Goal: Task Accomplishment & Management: Use online tool/utility

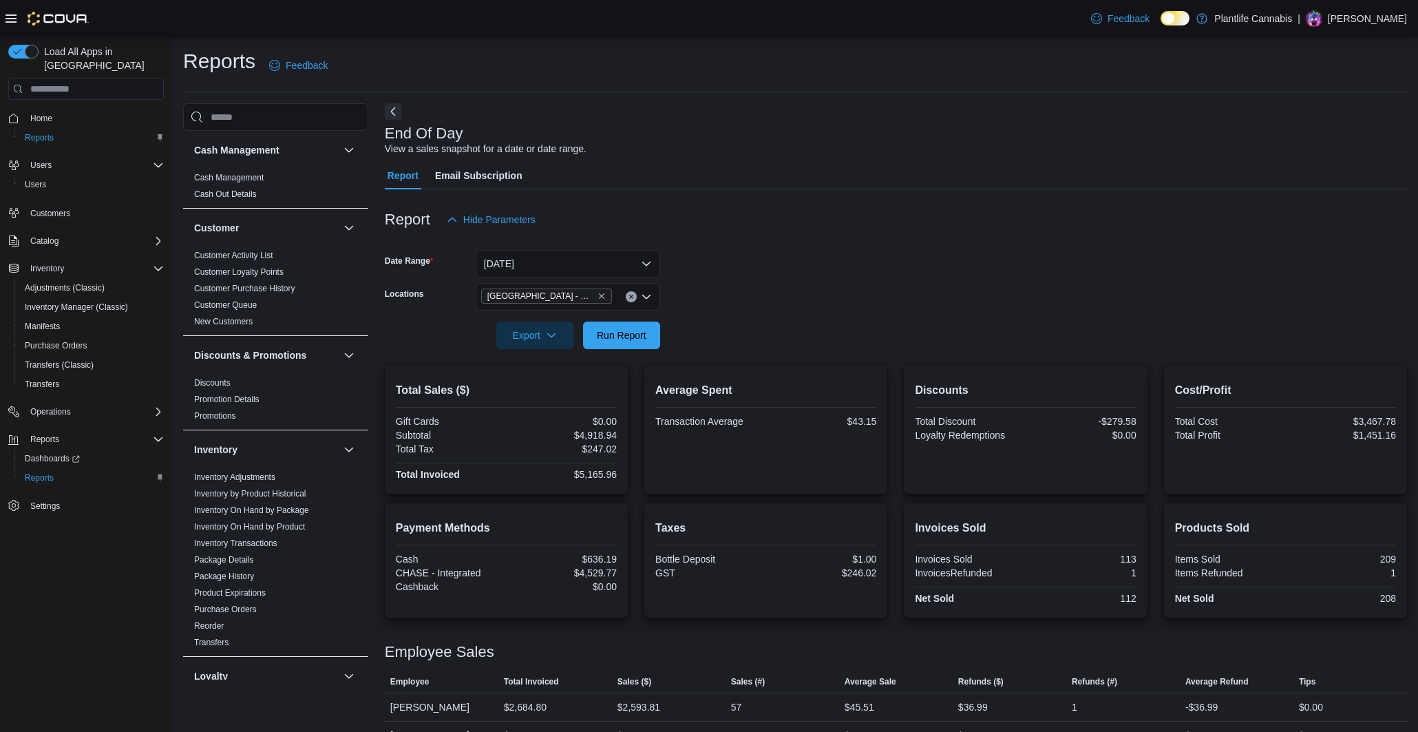
scroll to position [45, 0]
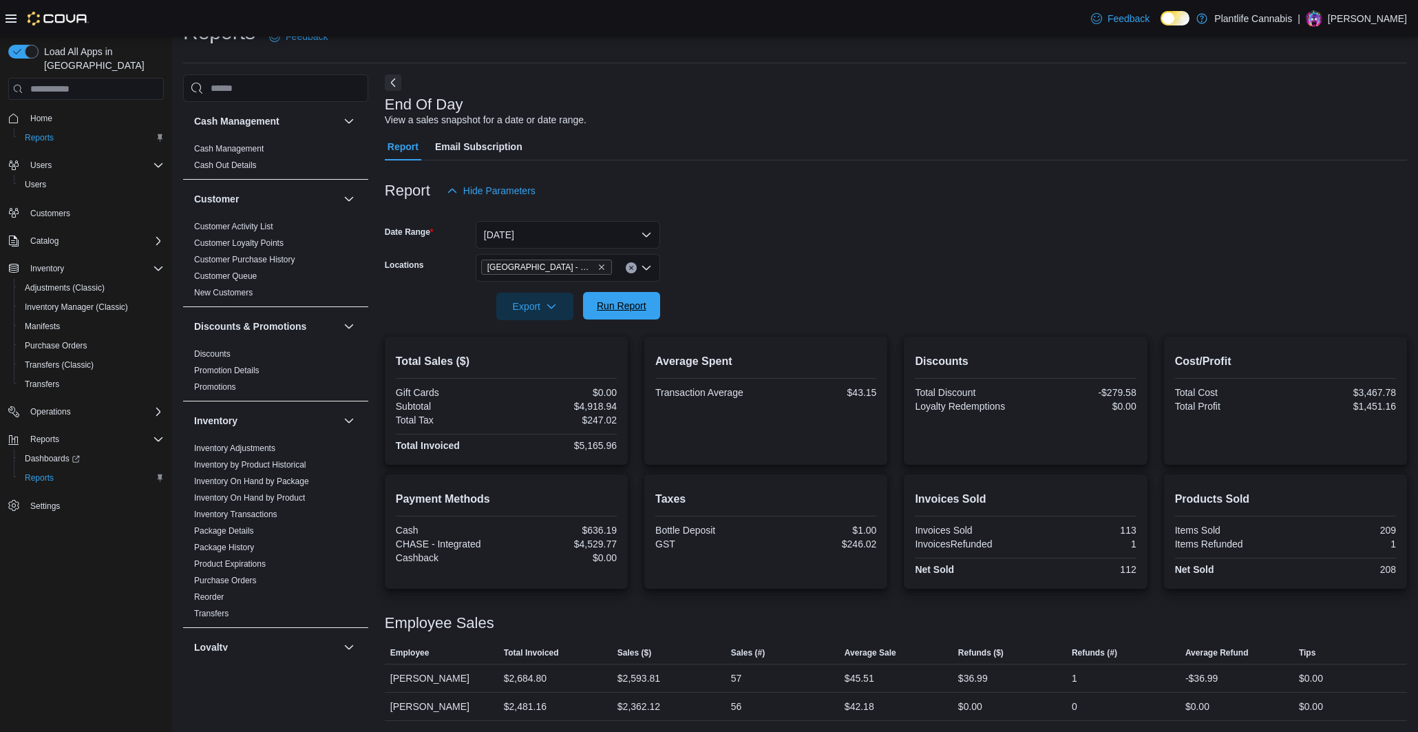
click at [645, 297] on span "Run Report" at bounding box center [621, 306] width 61 height 28
click at [632, 262] on button "Clear input" at bounding box center [631, 267] width 11 height 11
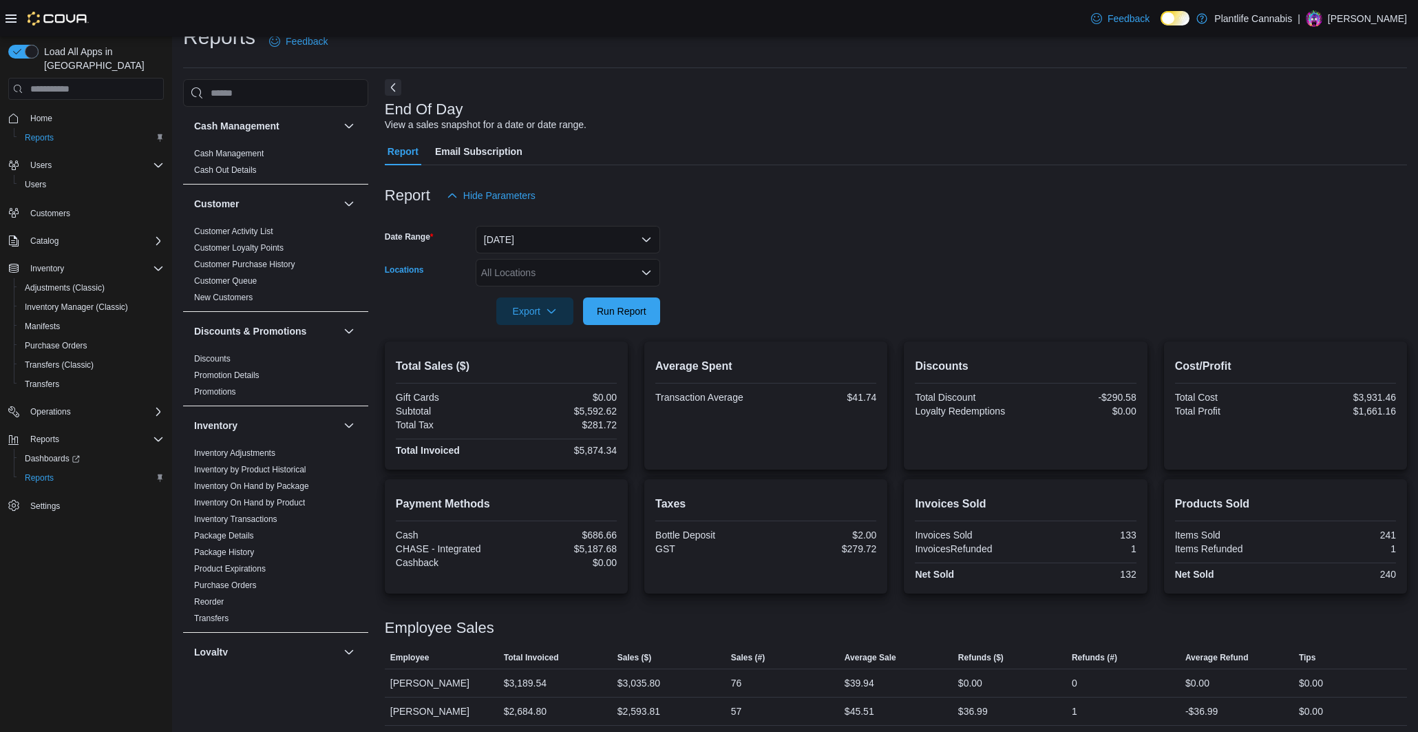
click at [588, 272] on div "All Locations Combo box. Selected. Combo box input. All Locations. Type some te…" at bounding box center [568, 273] width 185 height 28
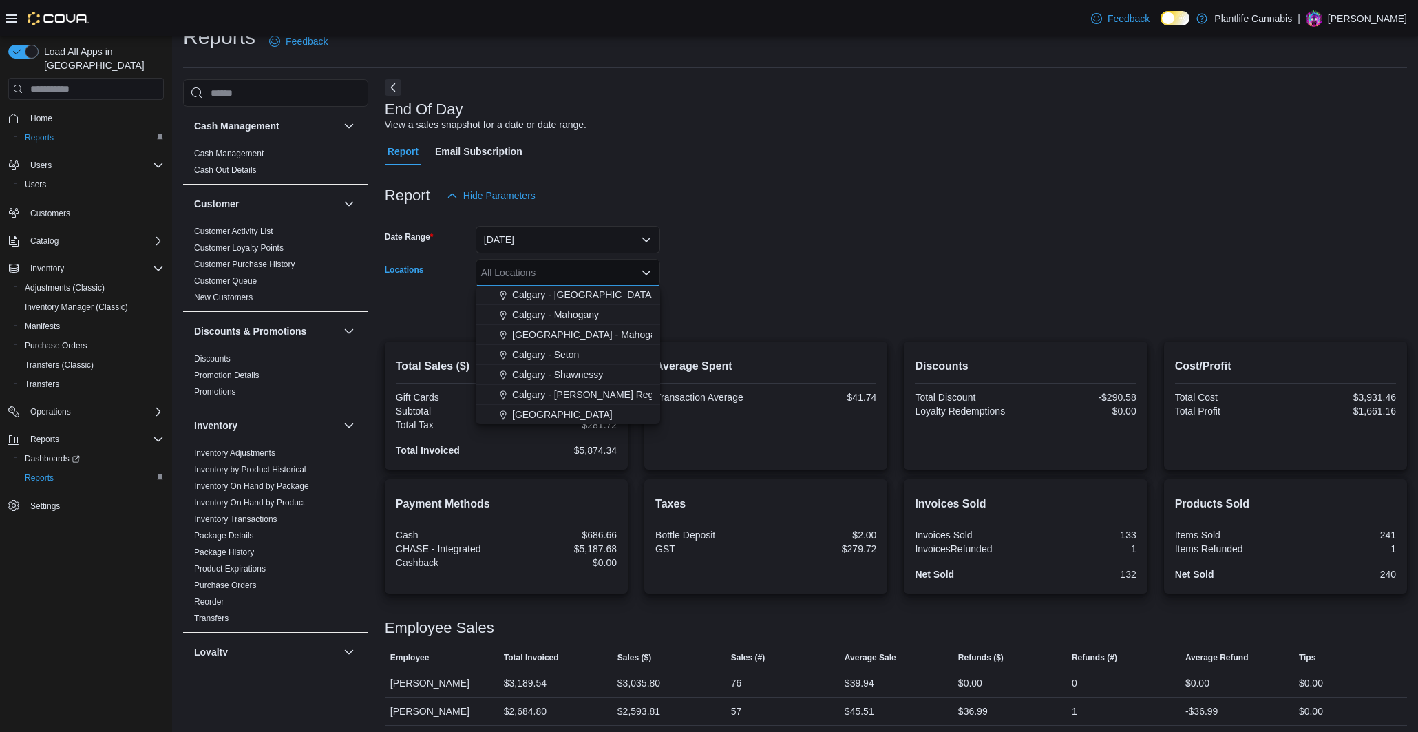
scroll to position [715, 0]
click at [574, 323] on span "Calgary - Mahogany" at bounding box center [555, 320] width 87 height 14
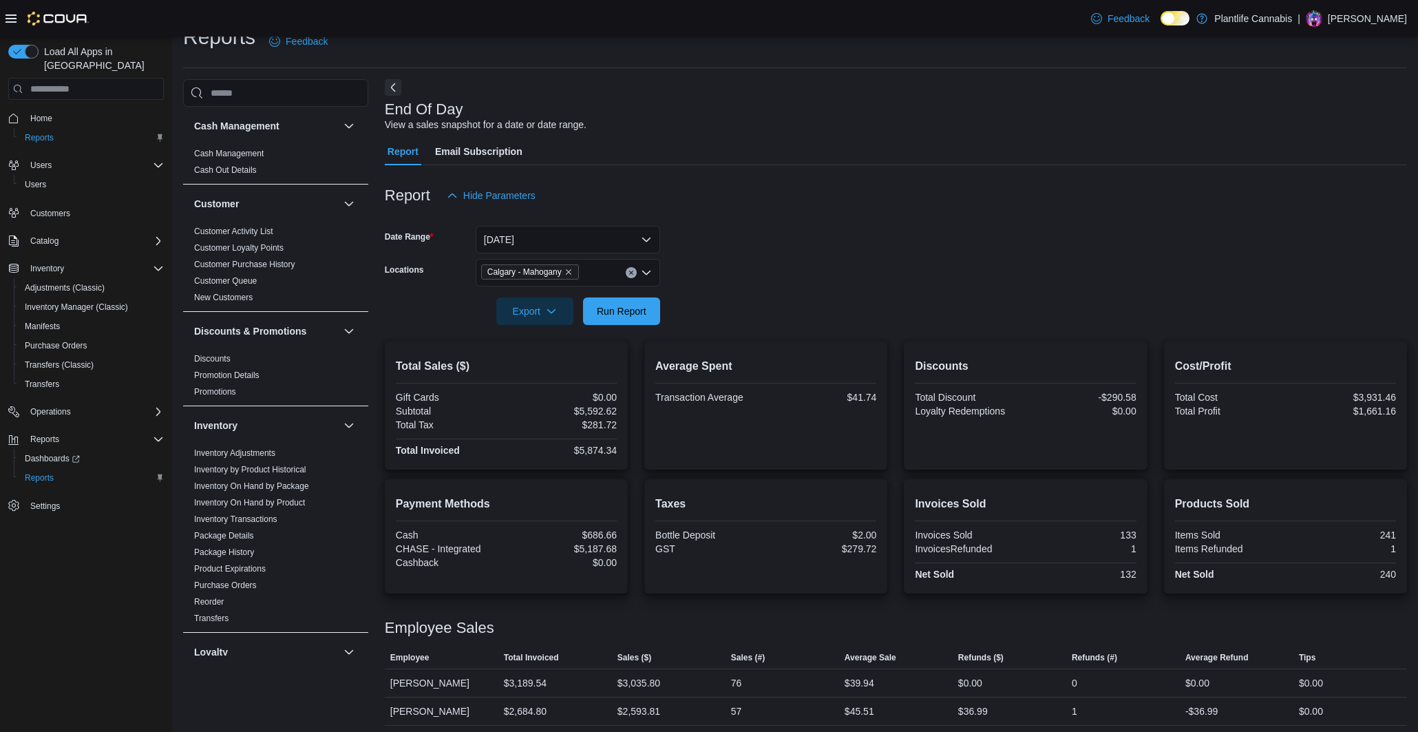
click at [835, 257] on form "Date Range [DATE] Locations [GEOGRAPHIC_DATA] - [GEOGRAPHIC_DATA] Export Run Re…" at bounding box center [896, 267] width 1022 height 116
click at [624, 304] on span "Run Report" at bounding box center [621, 311] width 61 height 28
click at [631, 274] on icon "Clear input" at bounding box center [632, 273] width 6 height 6
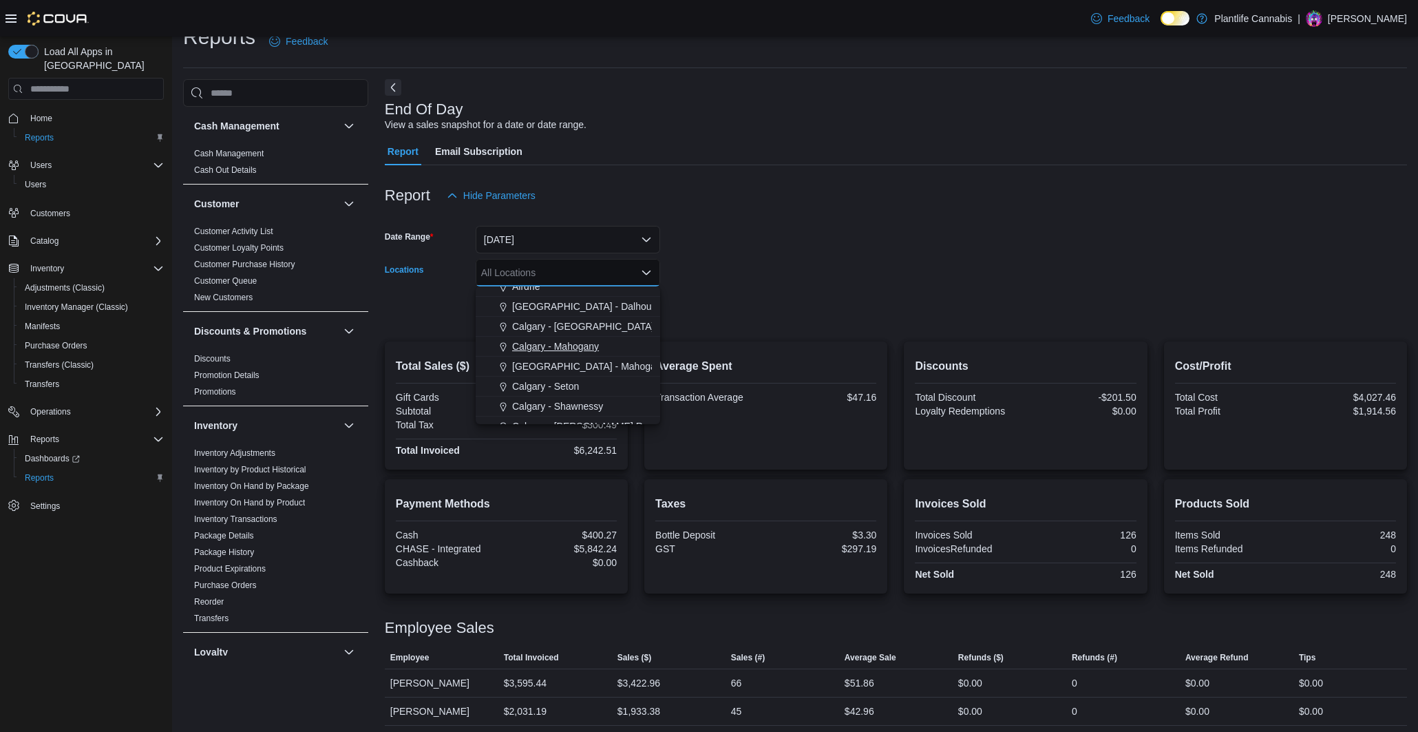
scroll to position [688, 0]
click at [576, 364] on span "[GEOGRAPHIC_DATA] - Mahogany Market" at bounding box center [605, 367] width 186 height 14
click at [694, 293] on div at bounding box center [896, 291] width 1022 height 11
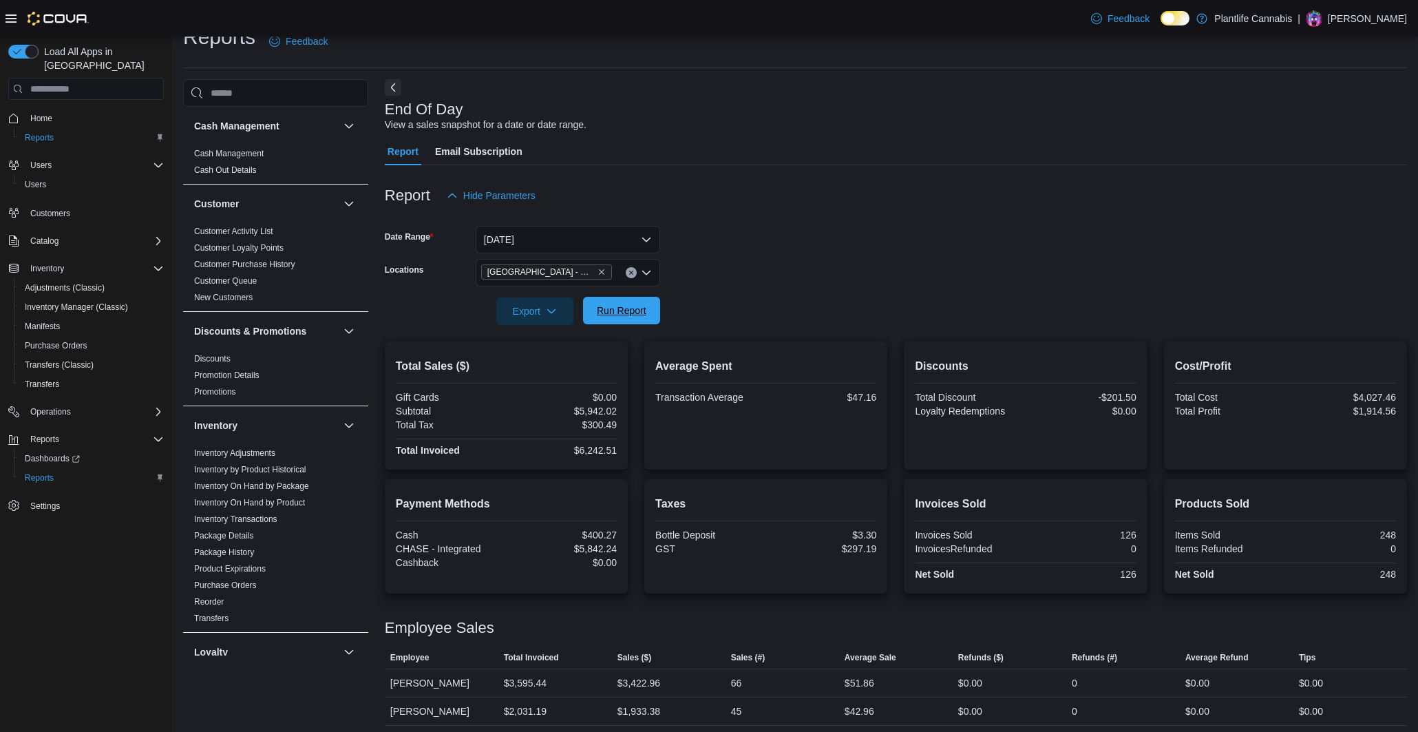
click at [645, 317] on span "Run Report" at bounding box center [621, 311] width 61 height 28
click at [633, 277] on button "Clear input" at bounding box center [631, 274] width 11 height 11
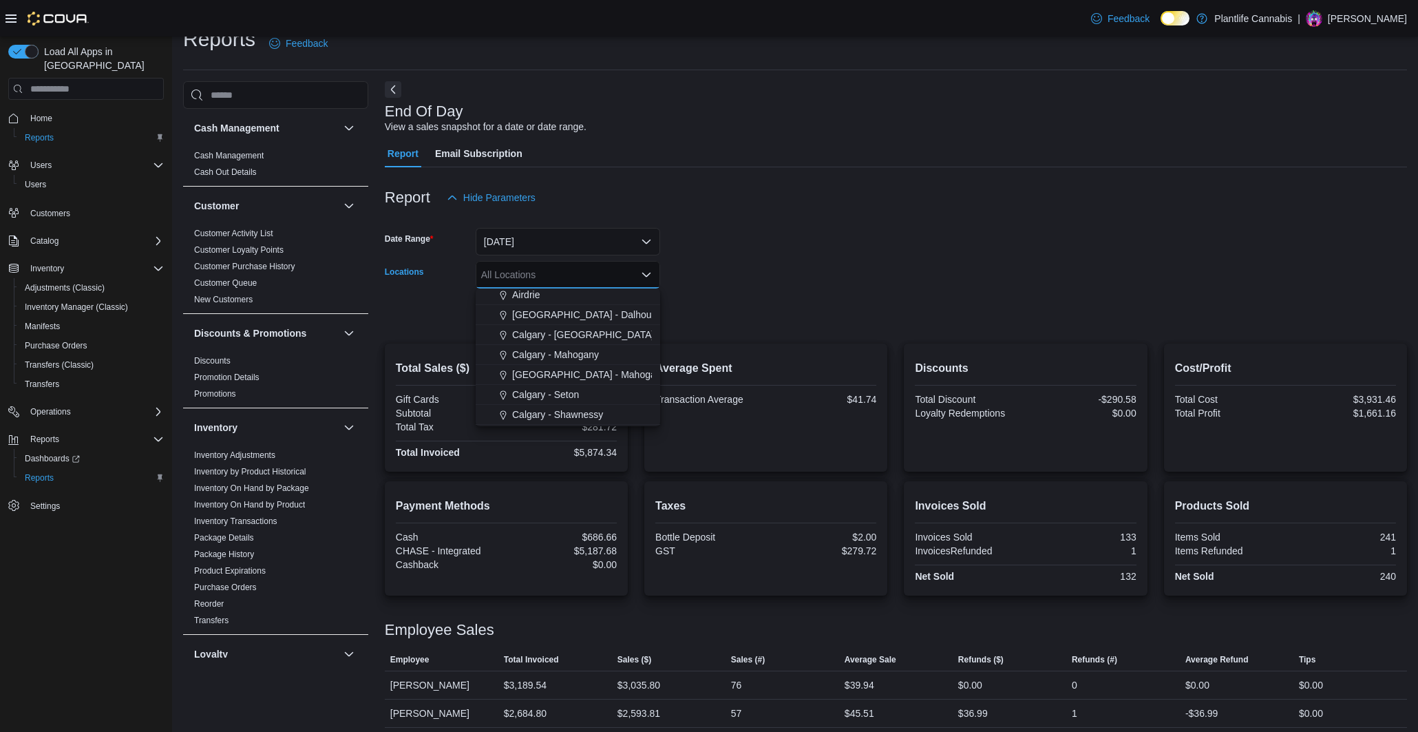
scroll to position [688, 0]
click at [589, 357] on button "Calgary - Mahogany" at bounding box center [568, 349] width 185 height 20
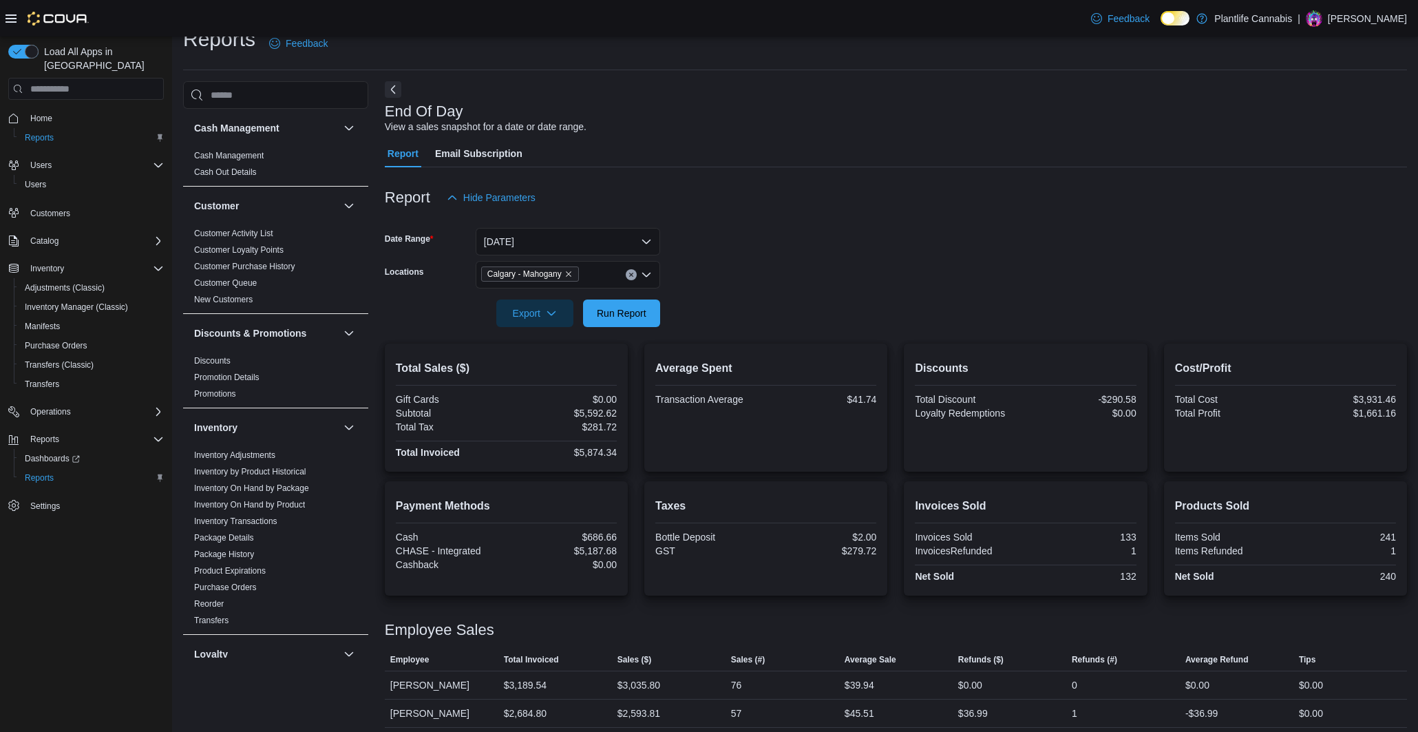
click at [827, 229] on form "Date Range [DATE] Locations [GEOGRAPHIC_DATA] - [GEOGRAPHIC_DATA] Export Run Re…" at bounding box center [896, 269] width 1022 height 116
click at [636, 310] on span "Run Report" at bounding box center [622, 313] width 50 height 14
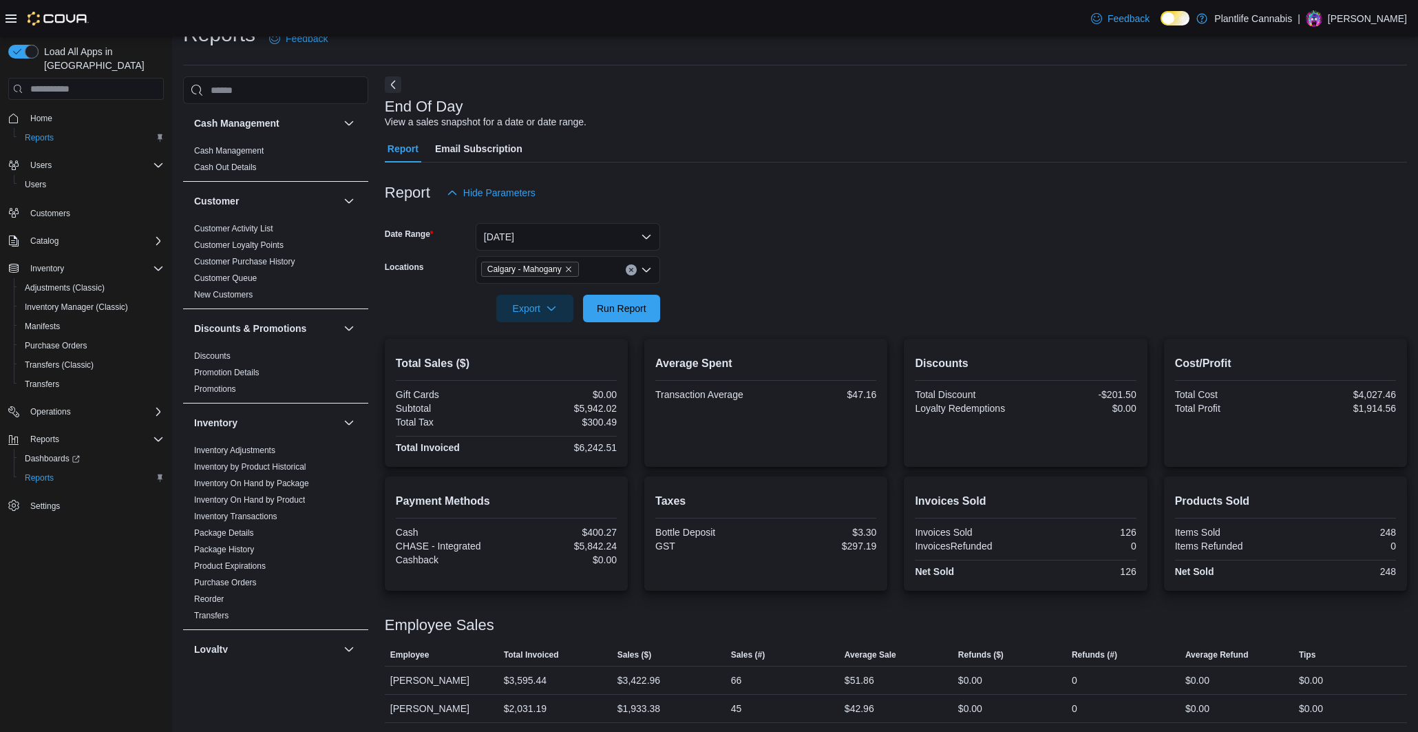
scroll to position [57, 0]
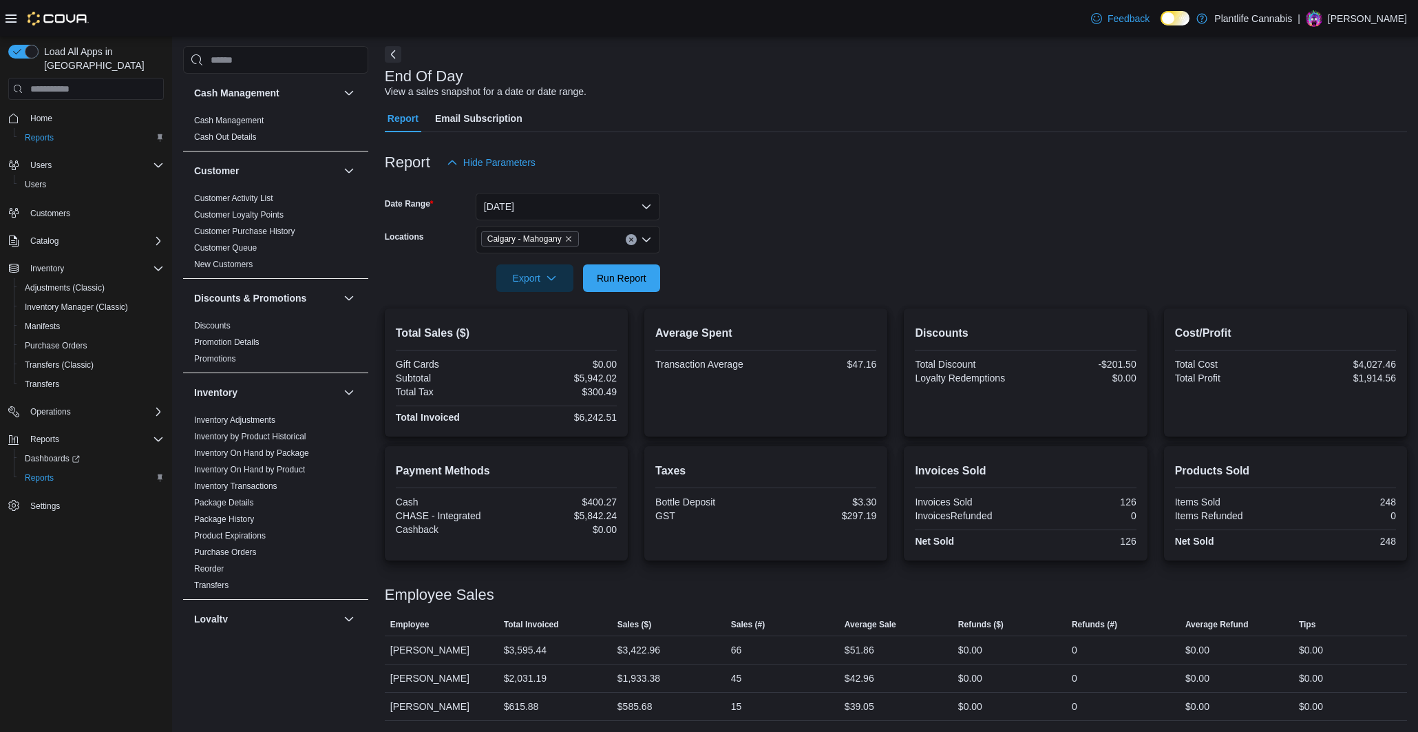
click at [630, 240] on icon "Clear input" at bounding box center [630, 239] width 3 height 3
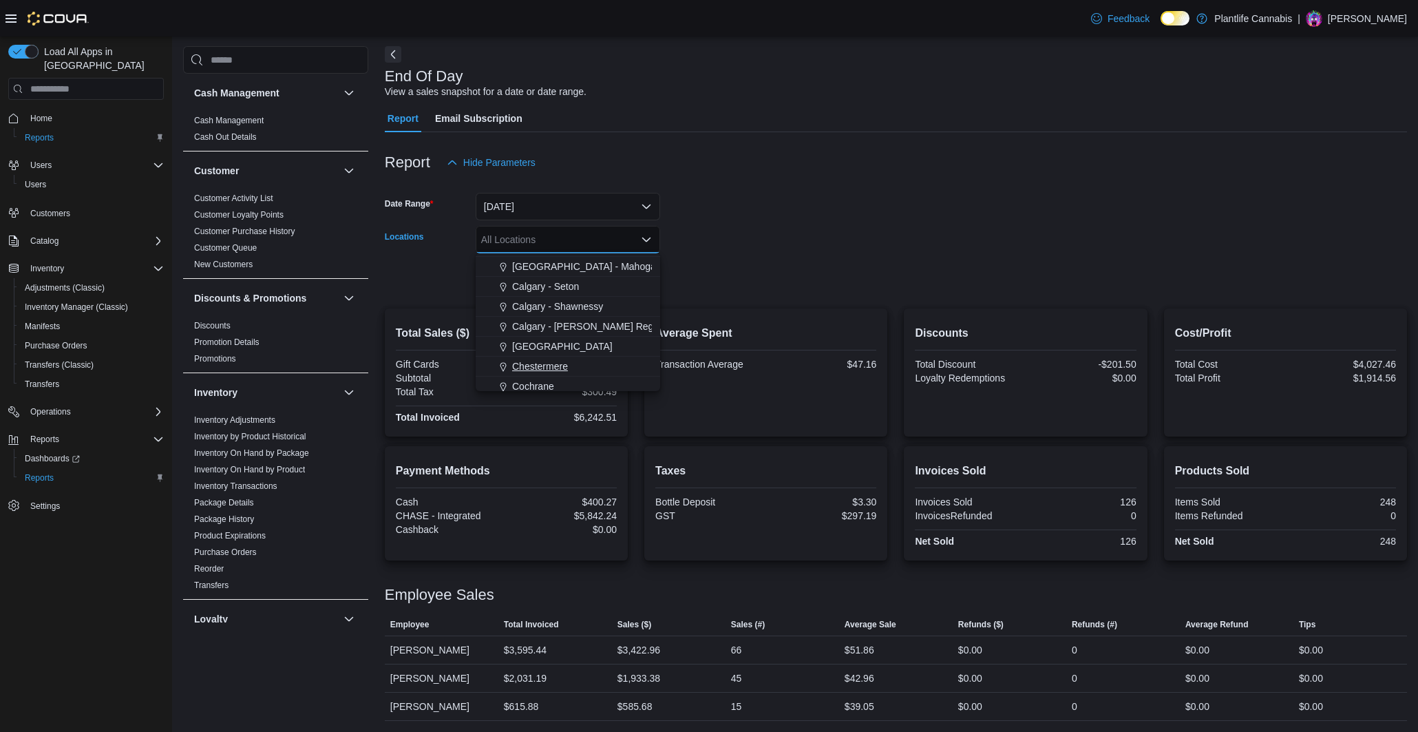
scroll to position [730, 0]
click at [609, 296] on span "[GEOGRAPHIC_DATA] - Mahogany Market" at bounding box center [605, 292] width 186 height 14
drag, startPoint x: 1055, startPoint y: 193, endPoint x: 884, endPoint y: 238, distance: 176.5
click at [1054, 193] on form "Date Range [DATE] Locations [GEOGRAPHIC_DATA] - [GEOGRAPHIC_DATA] Combo box. Se…" at bounding box center [896, 234] width 1022 height 116
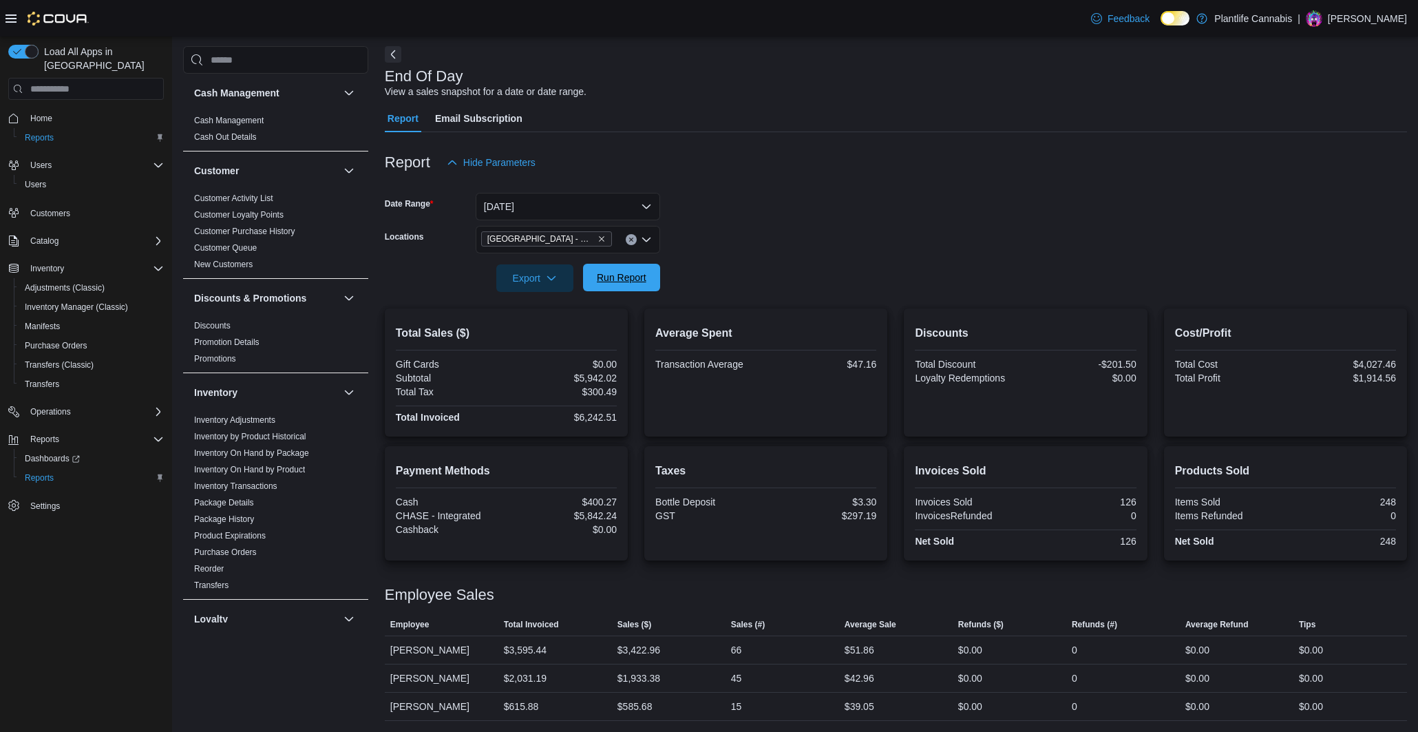
click at [605, 284] on span "Run Report" at bounding box center [622, 278] width 50 height 14
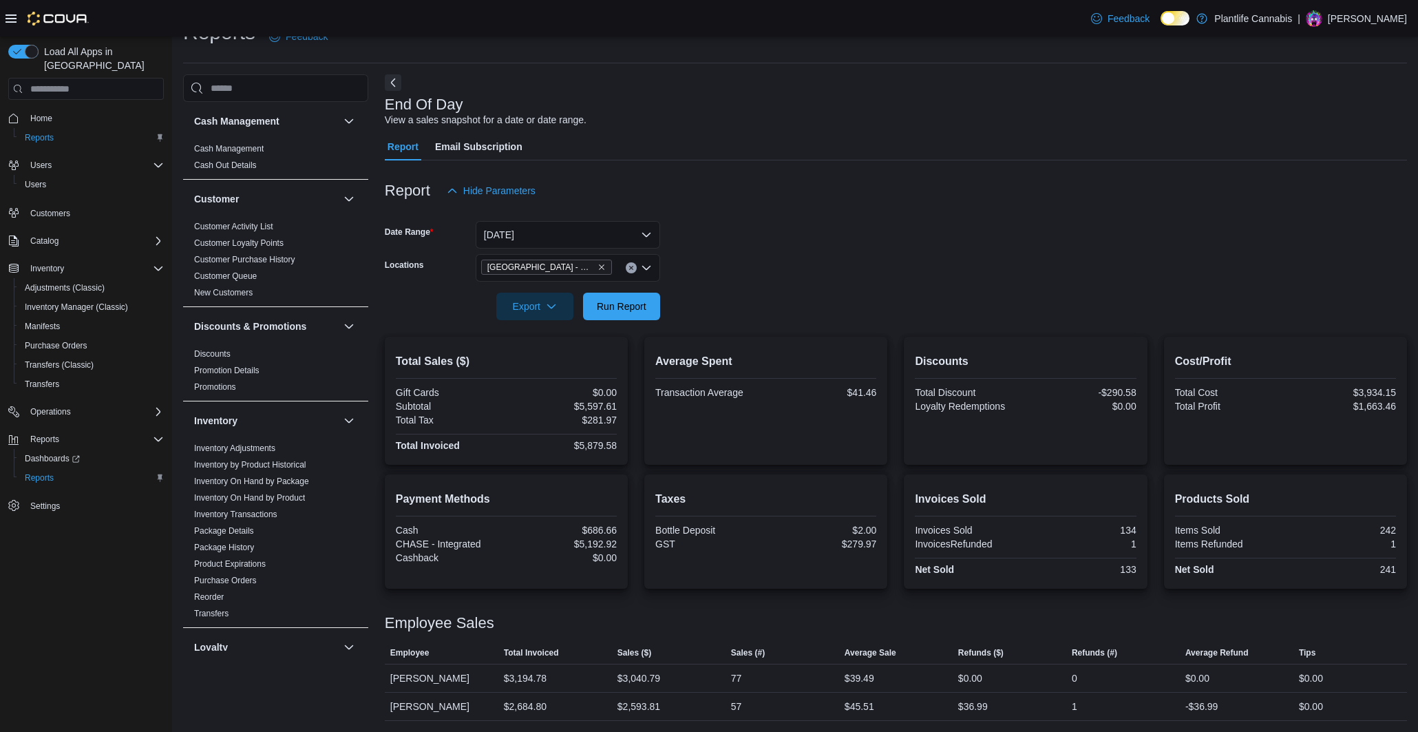
scroll to position [45, 0]
